Goal: Feedback & Contribution: Contribute content

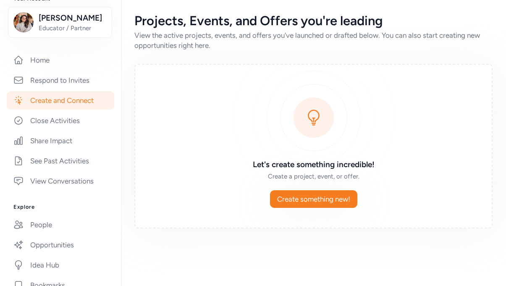
scroll to position [249, 0]
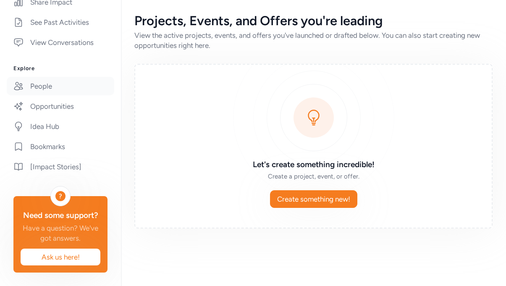
click at [51, 90] on link "People" at bounding box center [61, 86] width 108 height 18
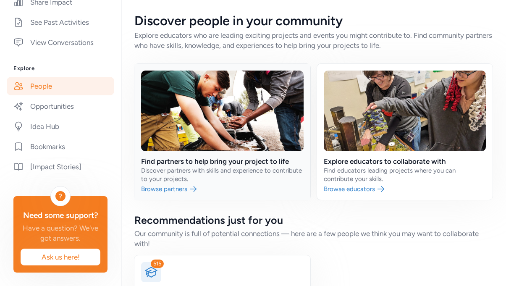
scroll to position [50, 0]
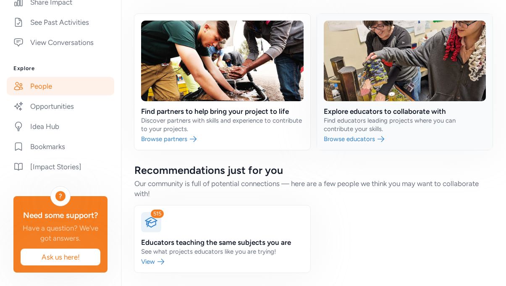
click at [350, 129] on link at bounding box center [405, 82] width 176 height 136
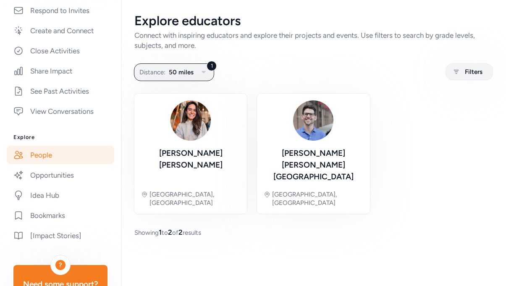
scroll to position [179, 0]
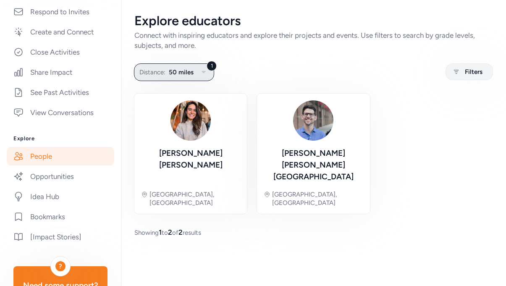
click at [206, 63] on button "1 Distance: 50 miles" at bounding box center [174, 72] width 80 height 18
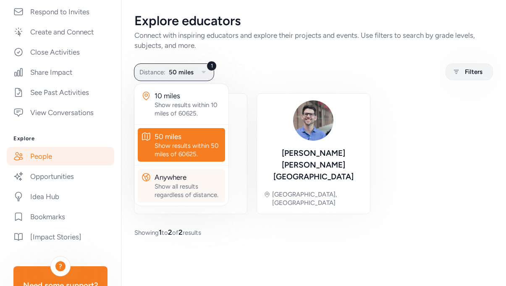
click at [188, 177] on div "Anywhere" at bounding box center [188, 177] width 67 height 10
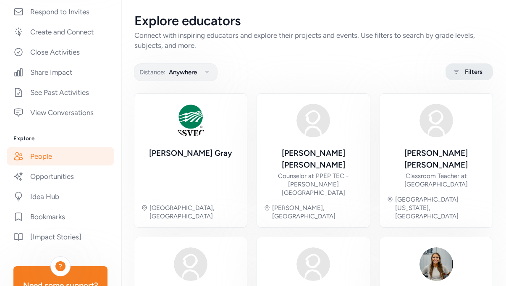
click at [474, 69] on span "Filters" at bounding box center [474, 72] width 18 height 10
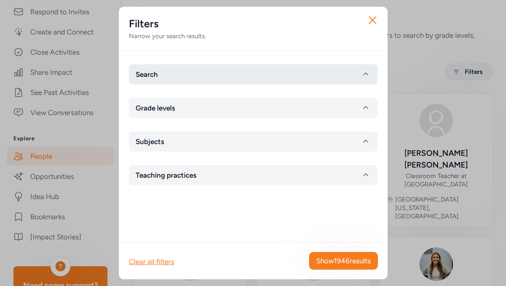
click at [290, 74] on button "Search" at bounding box center [253, 74] width 249 height 20
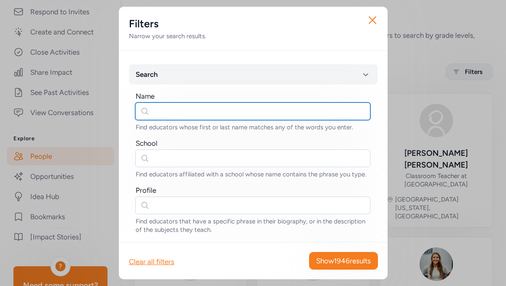
click at [267, 112] on input "text" at bounding box center [252, 112] width 235 height 18
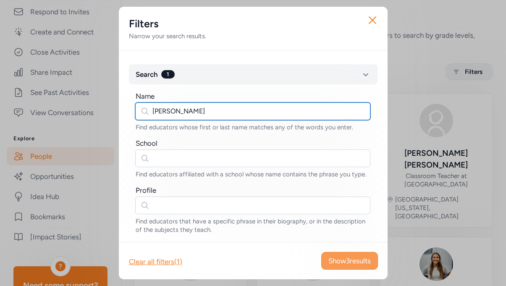
type input "[PERSON_NAME]"
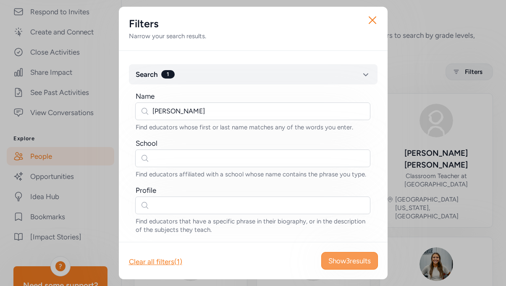
click at [361, 267] on button "Show 3 results" at bounding box center [349, 261] width 57 height 18
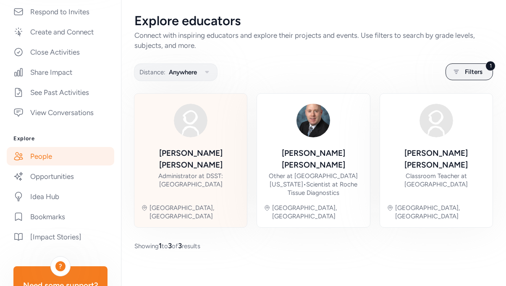
click at [218, 172] on div "Administrator at DSST: [GEOGRAPHIC_DATA]" at bounding box center [190, 180] width 99 height 17
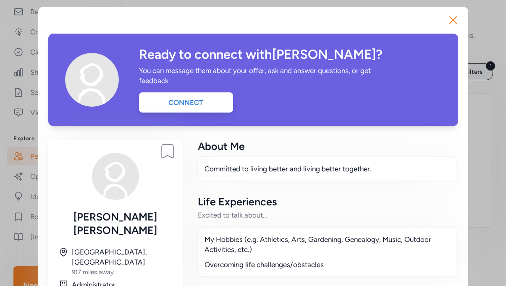
scroll to position [93, 0]
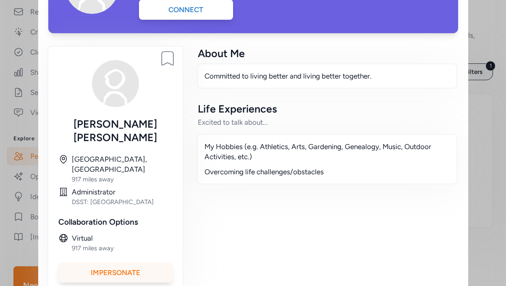
click at [137, 263] on div "Impersonate" at bounding box center [115, 273] width 114 height 20
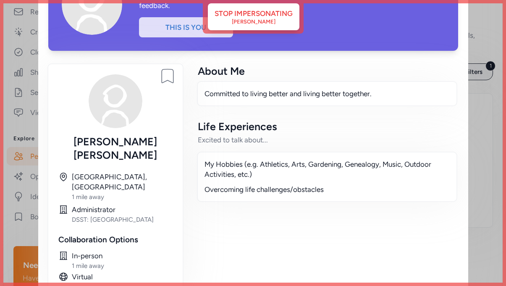
scroll to position [0, 0]
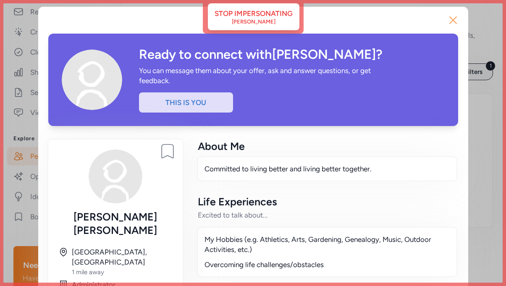
click at [454, 19] on icon "button" at bounding box center [453, 20] width 7 height 7
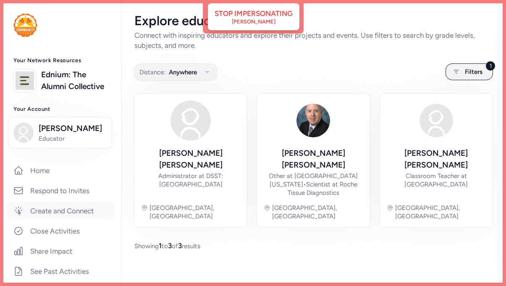
click at [72, 209] on link "Create and Connect" at bounding box center [61, 211] width 108 height 18
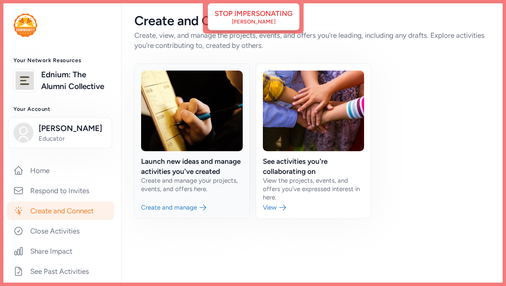
click at [185, 171] on link at bounding box center [191, 141] width 115 height 155
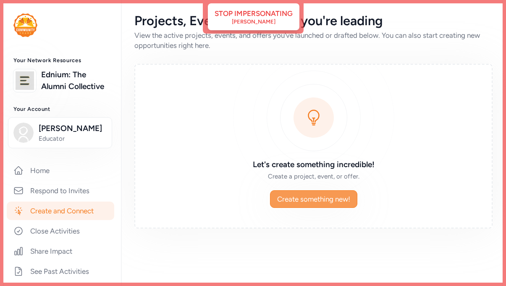
click at [286, 195] on span "Create something new!" at bounding box center [313, 199] width 73 height 10
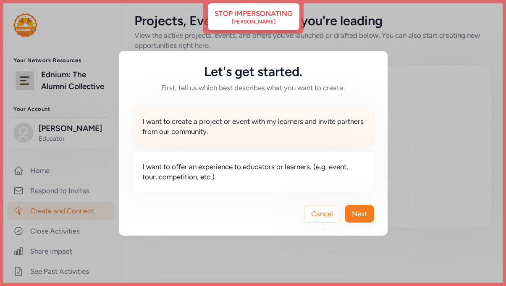
click at [267, 132] on span "I want to create a project or event with my learners and invite partners from o…" at bounding box center [253, 126] width 222 height 20
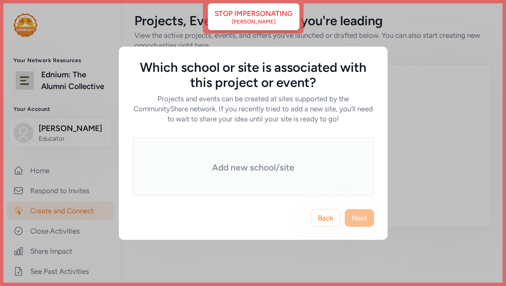
click at [264, 168] on h3 "Add new school/site" at bounding box center [253, 168] width 200 height 12
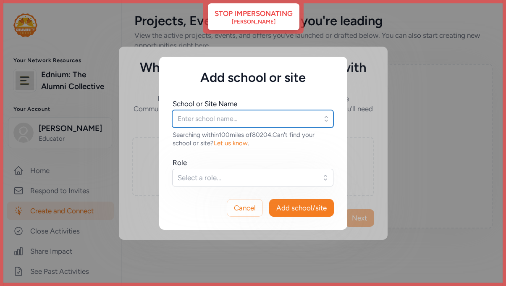
click at [245, 123] on input "text" at bounding box center [252, 119] width 161 height 18
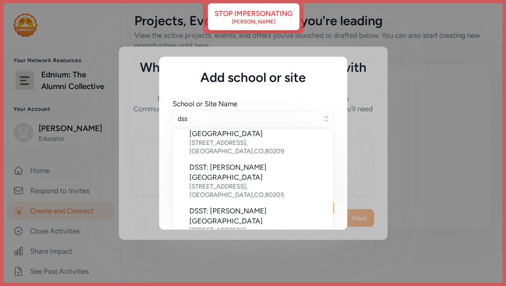
scroll to position [61, 0]
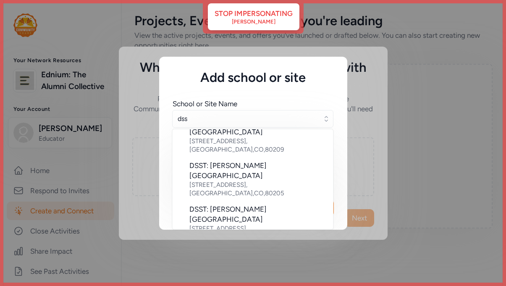
click at [232, 281] on div "DSST: [GEOGRAPHIC_DATA]" at bounding box center [257, 286] width 137 height 10
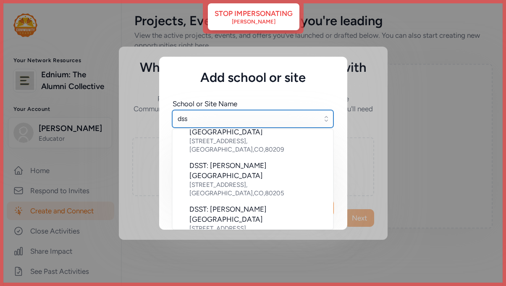
type input "DSST: [GEOGRAPHIC_DATA]"
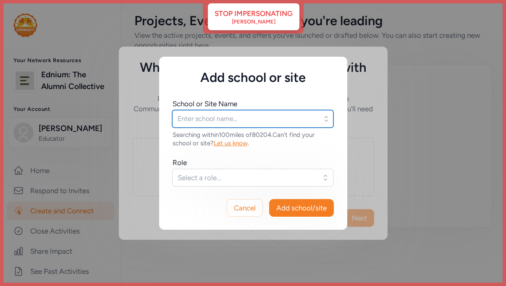
type input "DSST: [GEOGRAPHIC_DATA]"
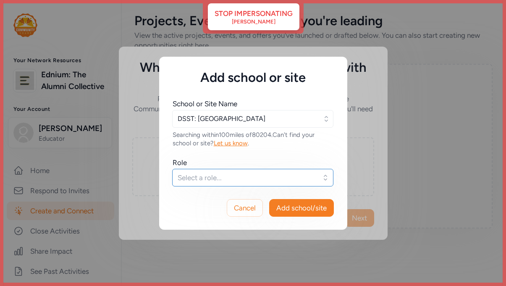
click at [243, 177] on span "Select a role..." at bounding box center [247, 178] width 139 height 10
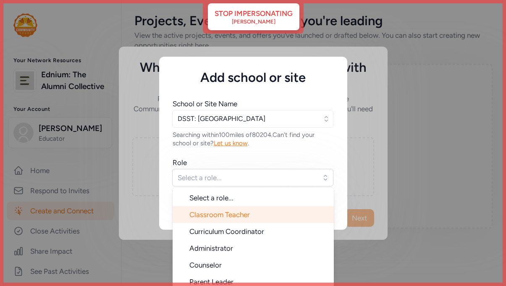
click at [242, 210] on span "Classroom Teacher" at bounding box center [219, 214] width 60 height 8
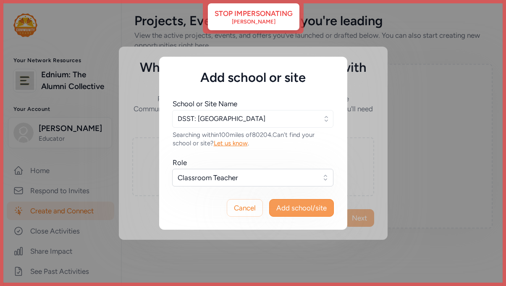
click at [298, 207] on span "Add school/site" at bounding box center [301, 208] width 50 height 10
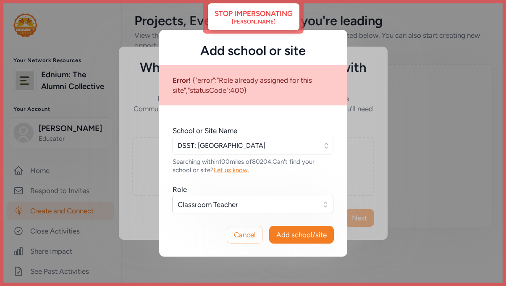
click at [281, 13] on div "Add school or site Error! {"error":"Role already assigned for this site","statu…" at bounding box center [253, 143] width 506 height 286
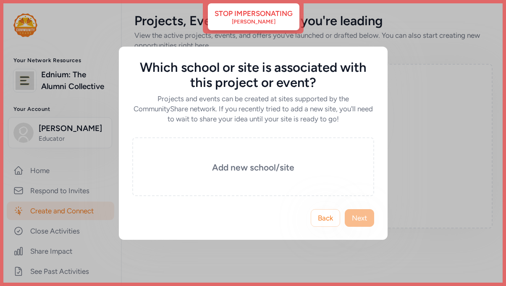
click at [260, 11] on div "Which school or site is associated with this project or event? Projects and eve…" at bounding box center [253, 143] width 506 height 286
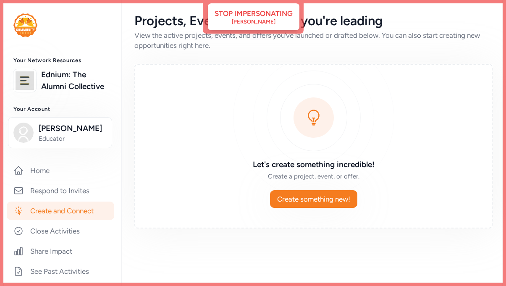
click at [260, 11] on div "Stop impersonating" at bounding box center [254, 13] width 78 height 10
